Goal: Navigation & Orientation: Find specific page/section

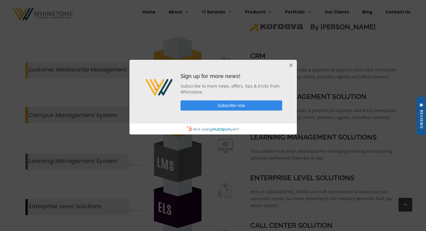
scroll to position [782, 0]
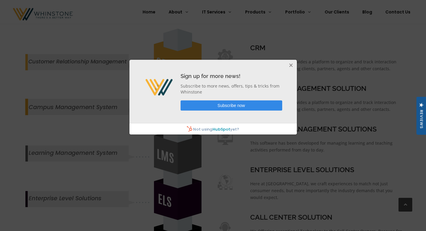
click at [292, 66] on button "Close" at bounding box center [291, 66] width 12 height 12
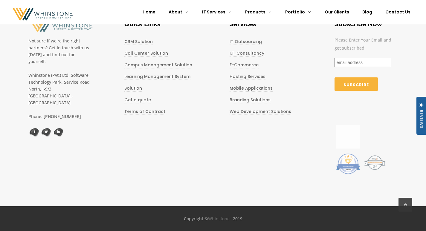
scroll to position [1489, 0]
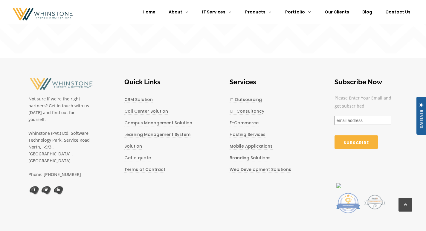
drag, startPoint x: 28, startPoint y: 127, endPoint x: 70, endPoint y: 148, distance: 46.8
click at [70, 148] on div "Not sure if we're the right partners? Get in touch with us [DATE] and find out …" at bounding box center [59, 137] width 63 height 120
copy div "Whinstone (Pvt.) Ltd, Software Technology Park, [STREET_ADDRESS]"
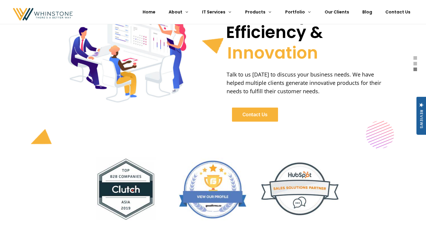
scroll to position [0, 0]
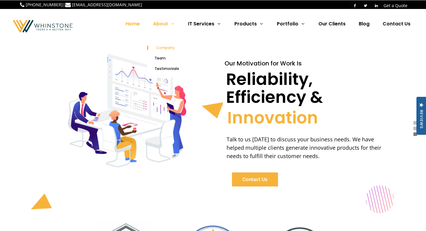
click at [165, 50] on span "Company" at bounding box center [165, 47] width 19 height 5
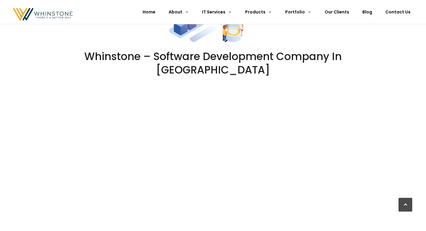
scroll to position [151, 0]
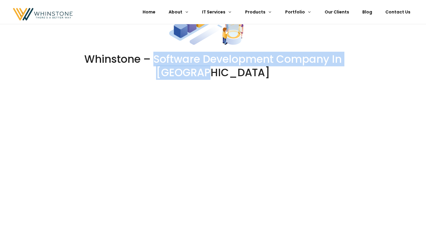
drag, startPoint x: 156, startPoint y: 59, endPoint x: 240, endPoint y: 76, distance: 85.9
click at [240, 76] on h2 "Whinstone – Software Development Company in Pakistan" at bounding box center [213, 65] width 281 height 27
copy h2 "Software Development Company in Pakistan"
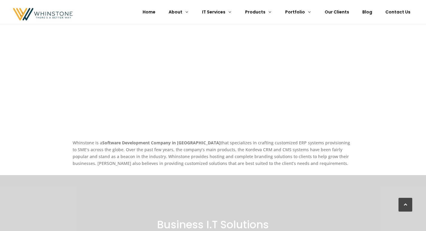
scroll to position [330, 0]
